Goal: Transaction & Acquisition: Obtain resource

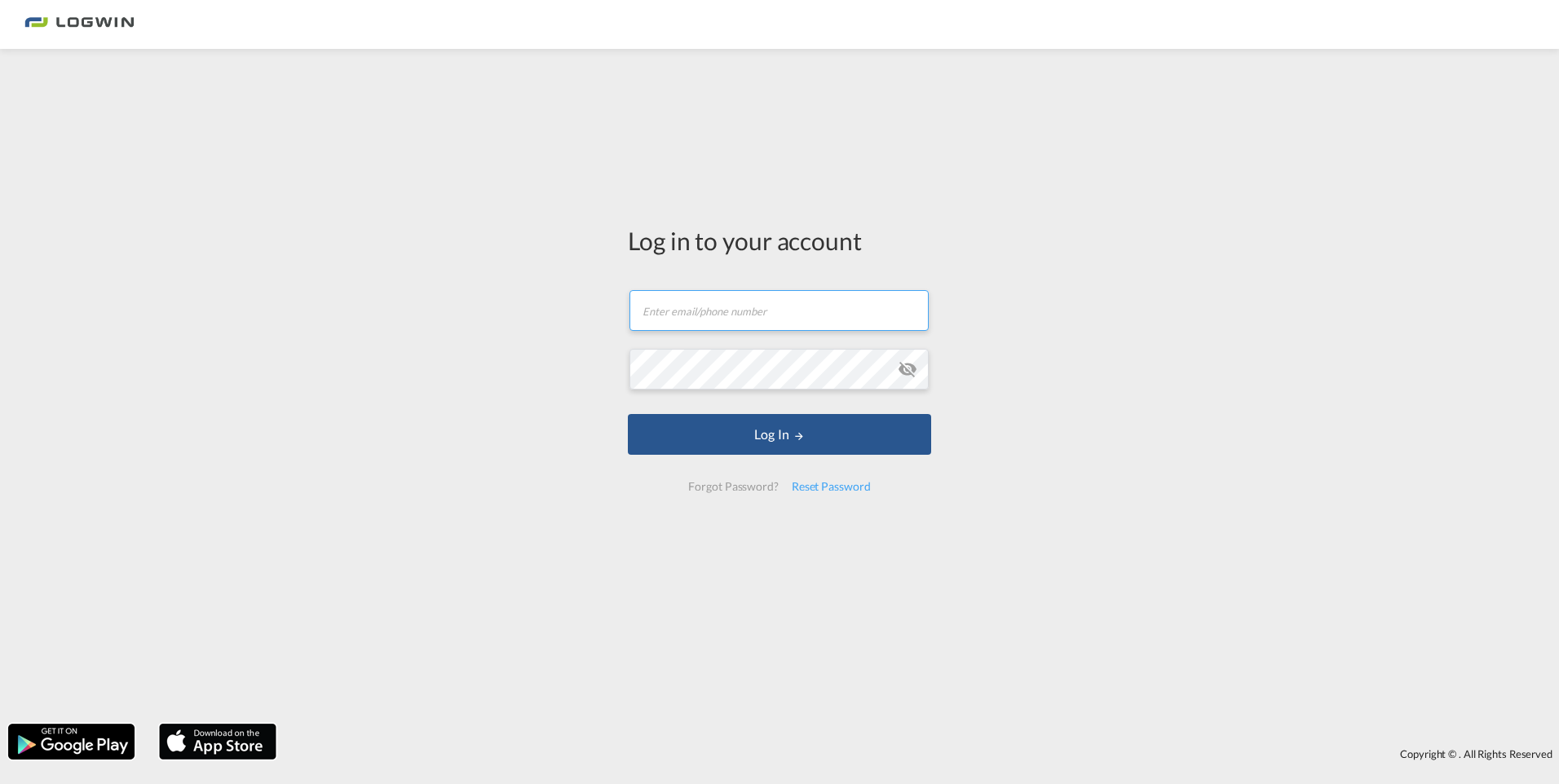
click at [760, 322] on input "text" at bounding box center [779, 310] width 300 height 41
type input "[PERSON_NAME][EMAIL_ADDRESS][DOMAIN_NAME]"
click at [628, 414] on button "Log In" at bounding box center [780, 435] width 304 height 41
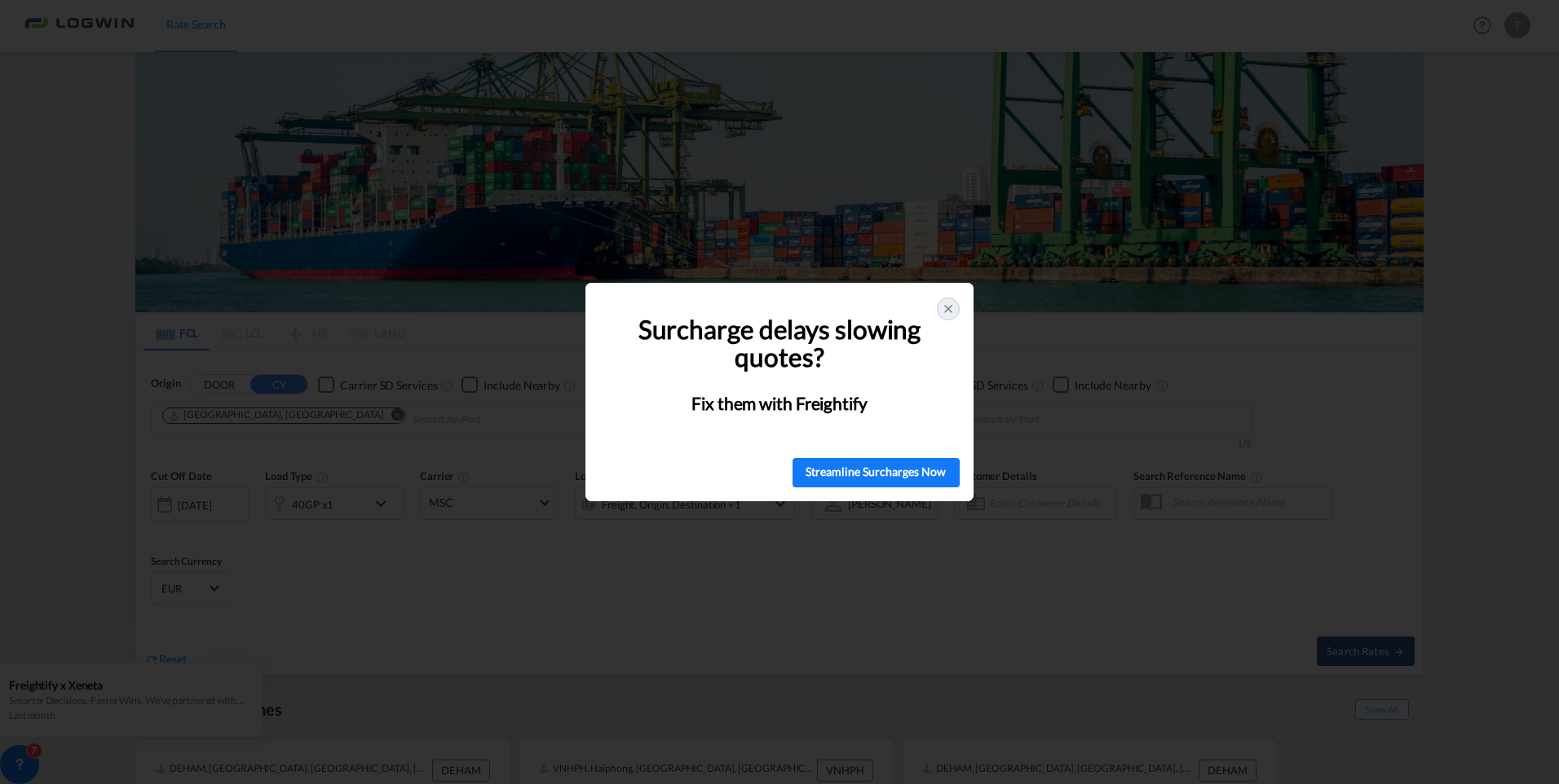
click at [954, 309] on icon at bounding box center [949, 309] width 13 height 13
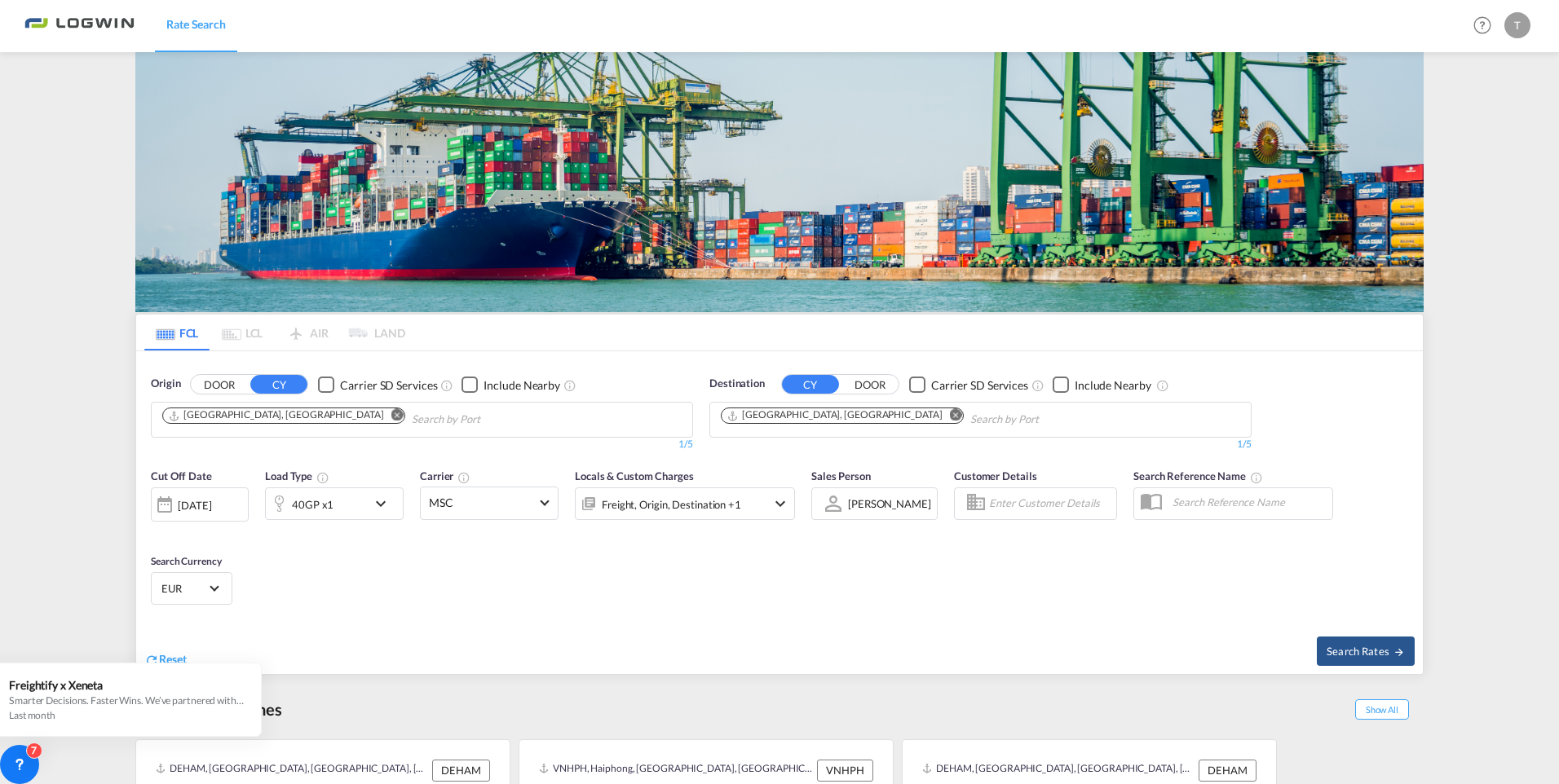
click at [950, 409] on md-icon "Remove" at bounding box center [956, 414] width 12 height 12
click at [747, 168] on img at bounding box center [779, 182] width 1288 height 260
click at [739, 412] on body "Rate Search Rate Search Help Resources Product Release T My Profile Logout FCL …" at bounding box center [780, 392] width 1559 height 784
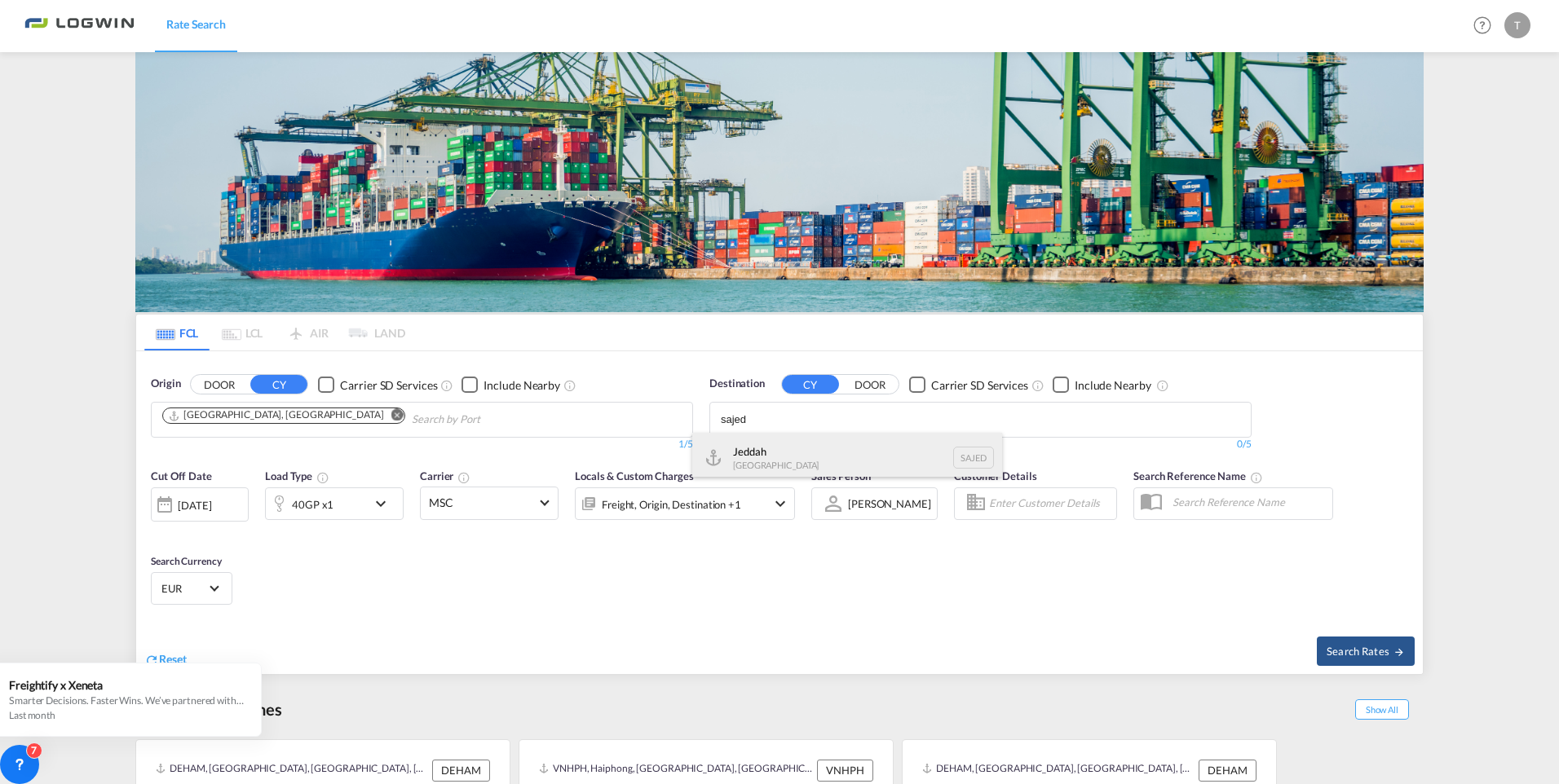
type input "sajed"
click at [765, 461] on div "Jeddah [GEOGRAPHIC_DATA] SAJED" at bounding box center [847, 457] width 310 height 49
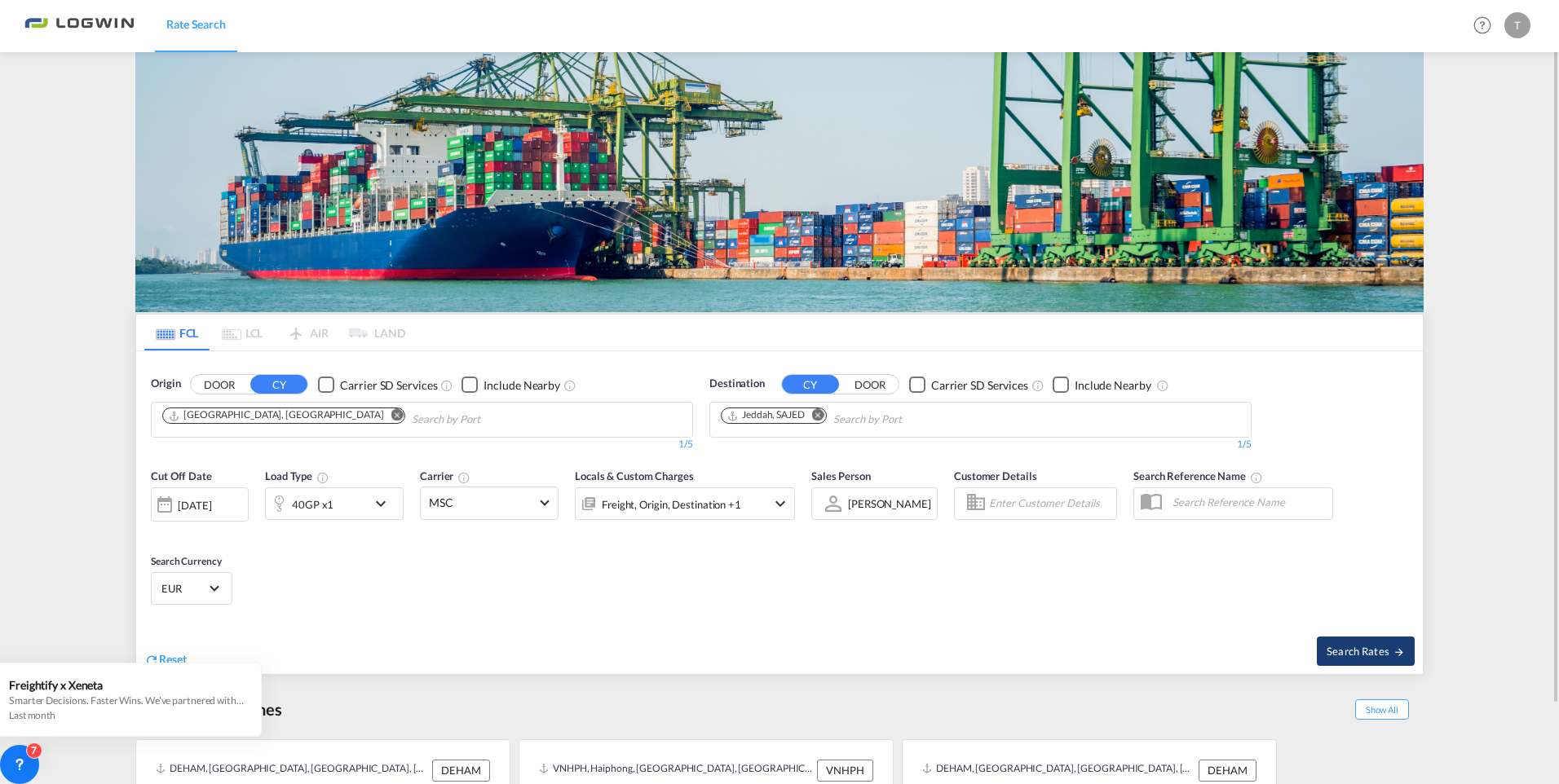
click at [1346, 648] on span "Search Rates" at bounding box center [1366, 652] width 79 height 13
type input "DEHAM to SAJED / [DATE]"
